Goal: Task Accomplishment & Management: Use online tool/utility

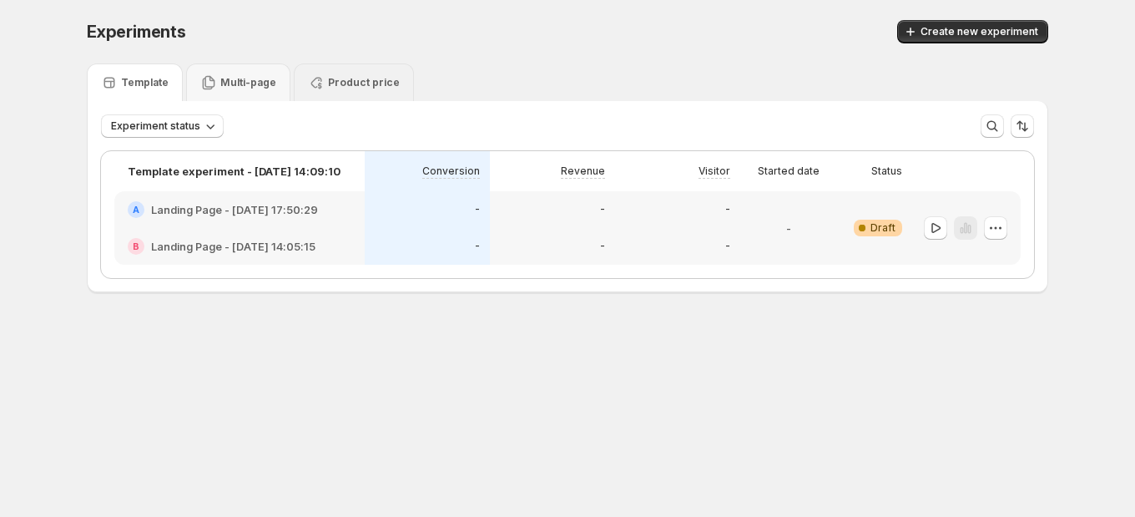
click at [353, 82] on p "Product price" at bounding box center [364, 82] width 72 height 13
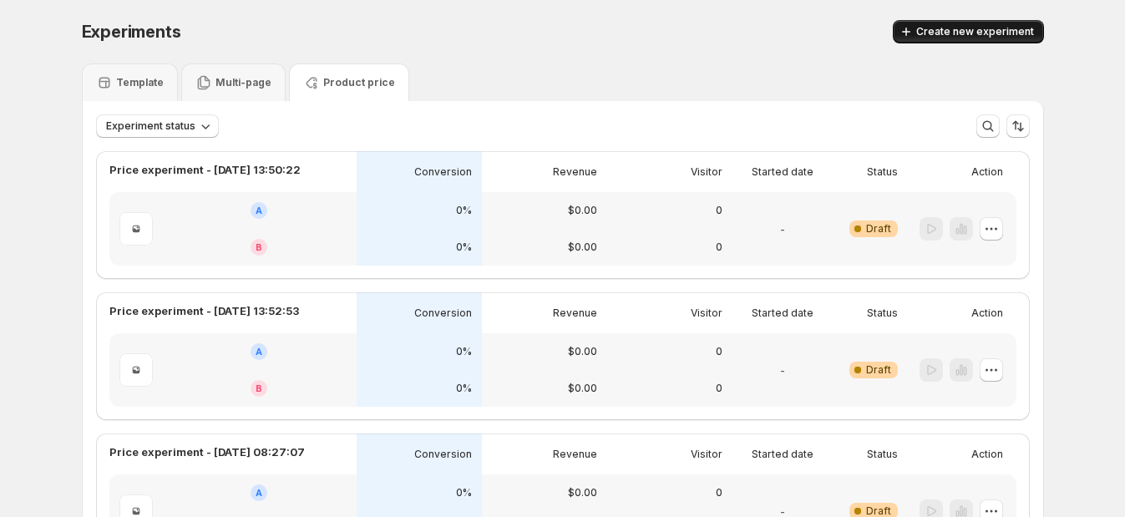
click at [978, 31] on span "Create new experiment" at bounding box center [975, 31] width 118 height 13
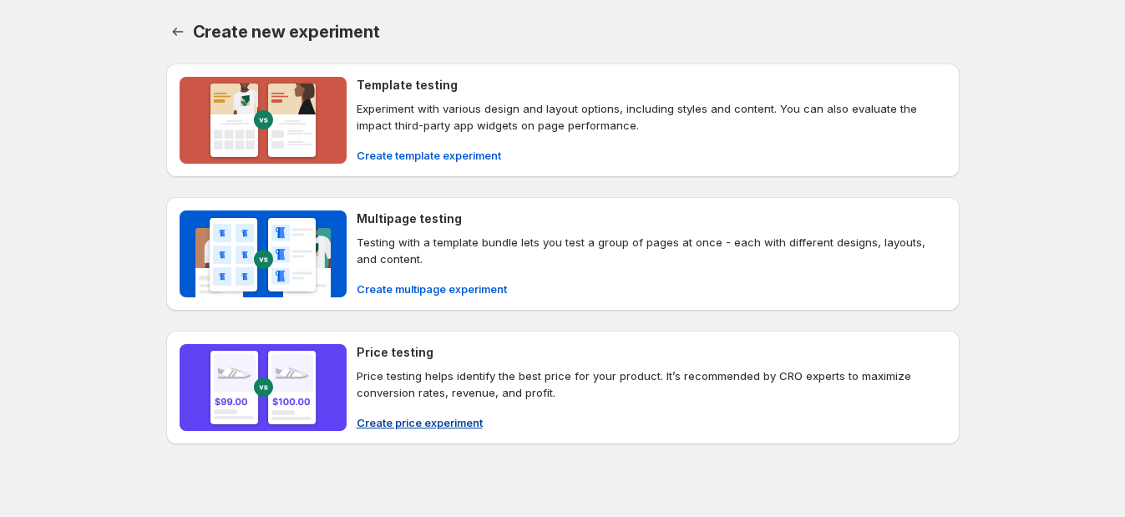
click at [407, 411] on button "Create price experiment" at bounding box center [419, 422] width 146 height 27
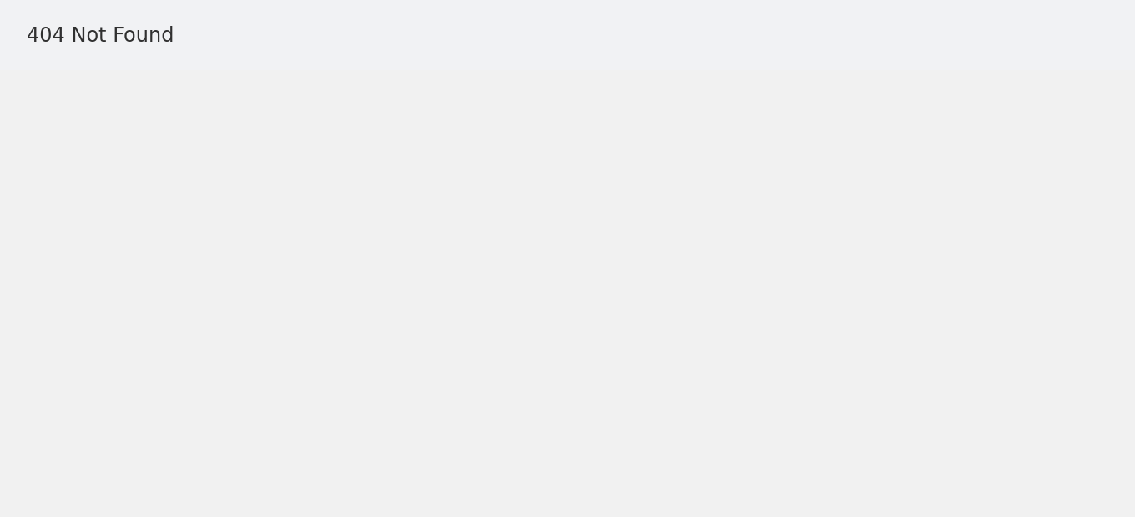
click at [434, 296] on body "404 Not Found" at bounding box center [567, 258] width 1135 height 517
